Goal: Navigation & Orientation: Find specific page/section

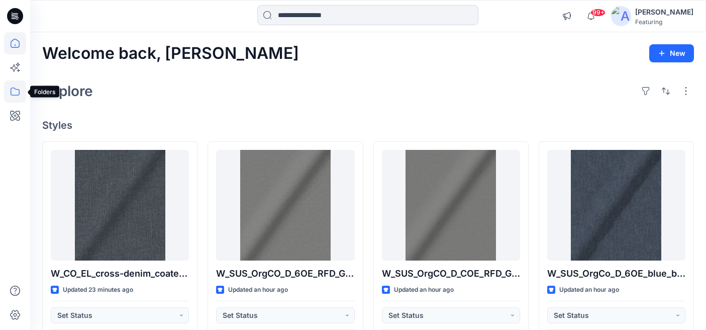
click at [10, 92] on icon at bounding box center [15, 91] width 22 height 22
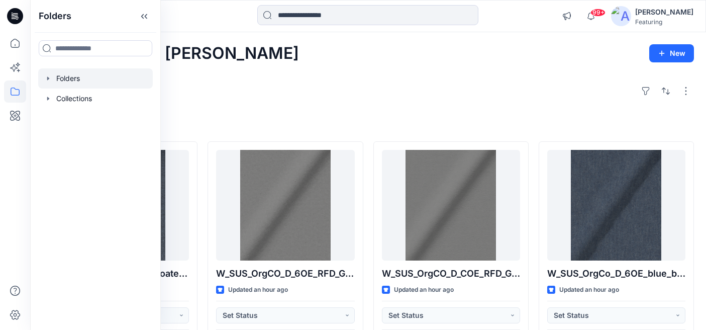
click at [77, 78] on div at bounding box center [95, 78] width 115 height 20
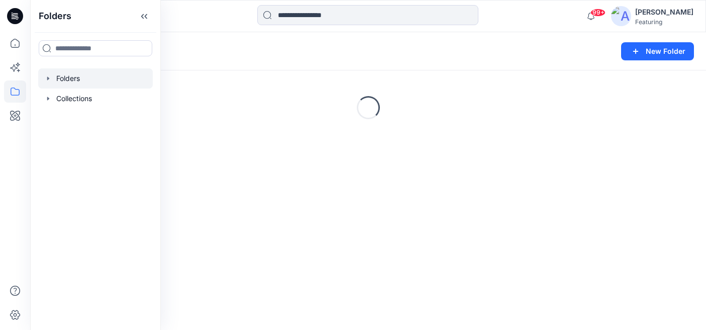
click at [268, 40] on div "Folders New Folder" at bounding box center [368, 51] width 676 height 38
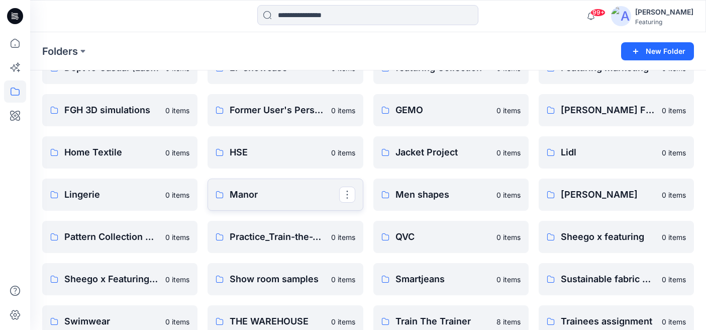
click at [236, 191] on p "Manor" at bounding box center [284, 194] width 109 height 14
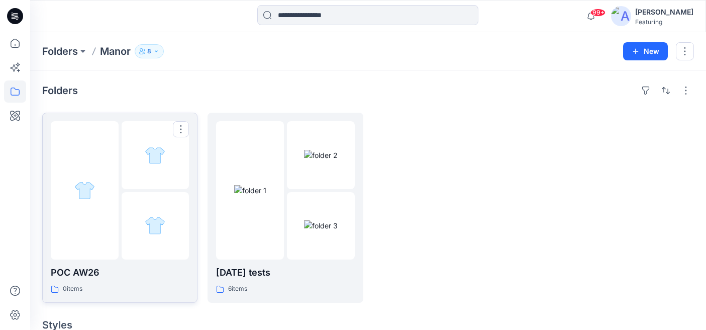
click at [86, 272] on p "POC AW26" at bounding box center [120, 272] width 138 height 14
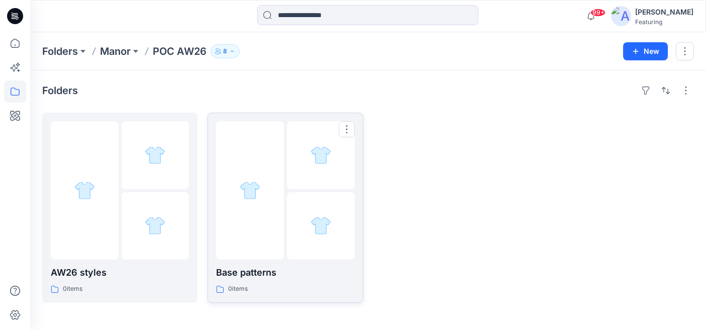
click at [275, 272] on p "Base patterns" at bounding box center [285, 272] width 138 height 14
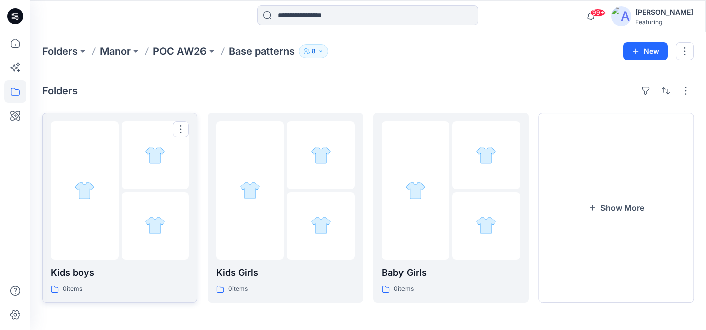
click at [91, 273] on p "Kids boys" at bounding box center [120, 272] width 138 height 14
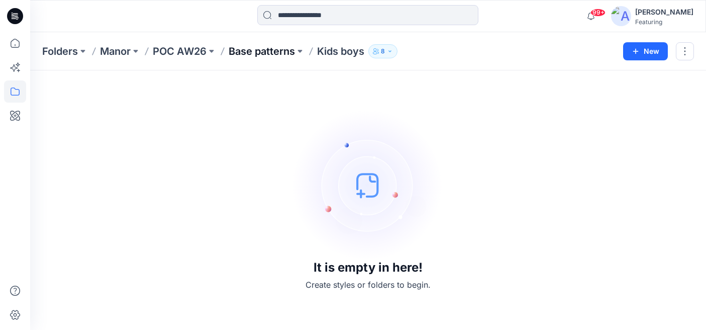
click at [267, 54] on p "Base patterns" at bounding box center [262, 51] width 66 height 14
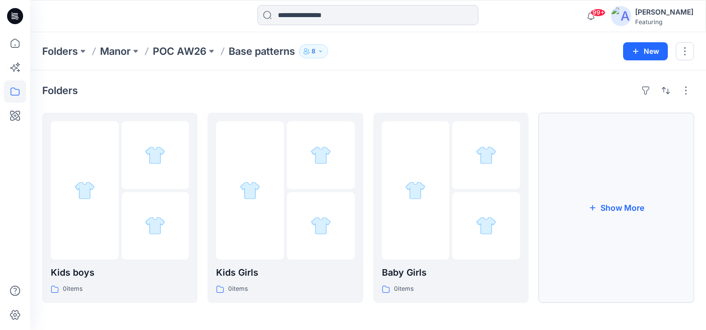
click at [597, 209] on button "Show More" at bounding box center [615, 208] width 155 height 190
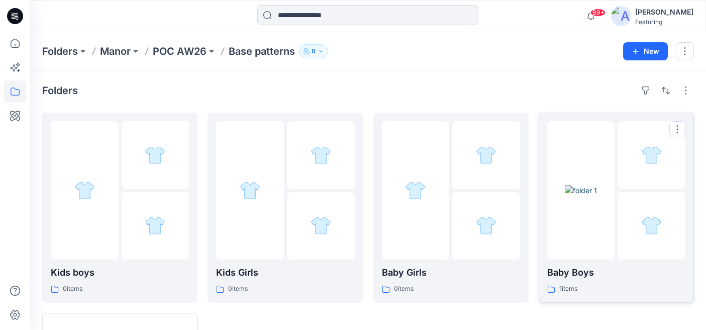
click at [576, 274] on p "Baby Boys" at bounding box center [616, 272] width 138 height 14
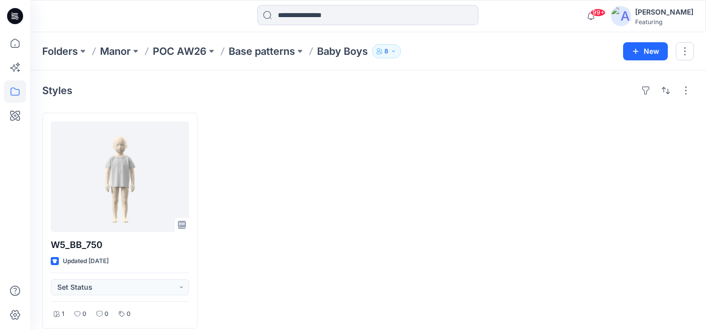
scroll to position [11, 0]
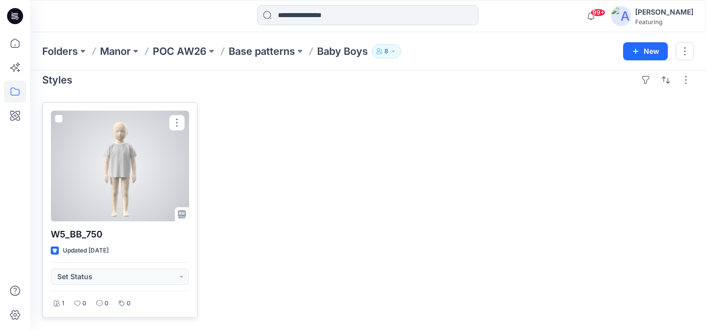
click at [133, 177] on div at bounding box center [120, 166] width 138 height 111
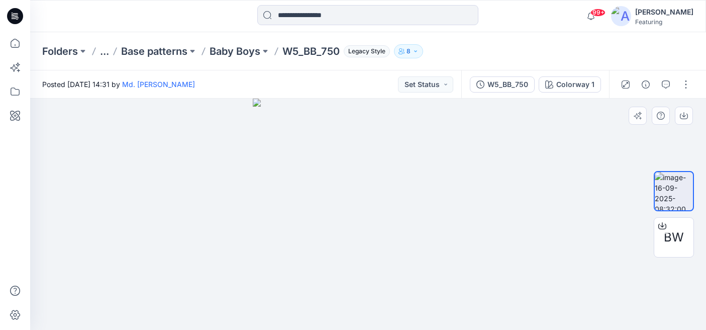
click at [417, 217] on img at bounding box center [368, 213] width 231 height 231
